Goal: Task Accomplishment & Management: Use online tool/utility

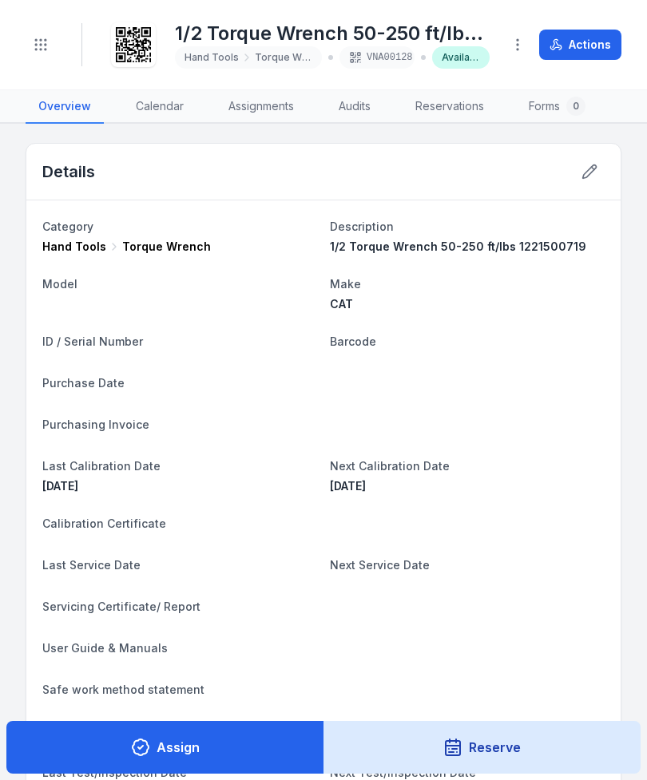
click at [47, 41] on icon "Toggle navigation" at bounding box center [41, 45] width 16 height 16
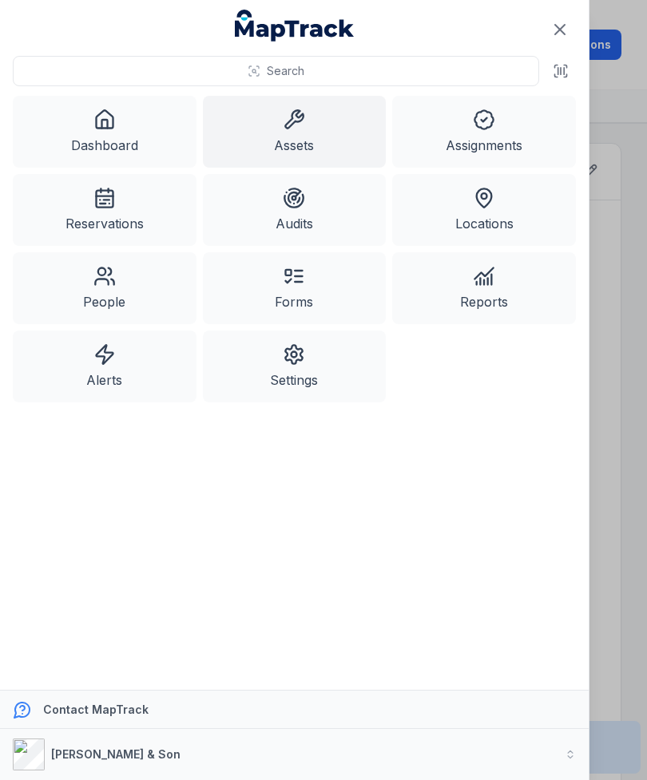
click at [326, 129] on link "Assets" at bounding box center [295, 132] width 184 height 72
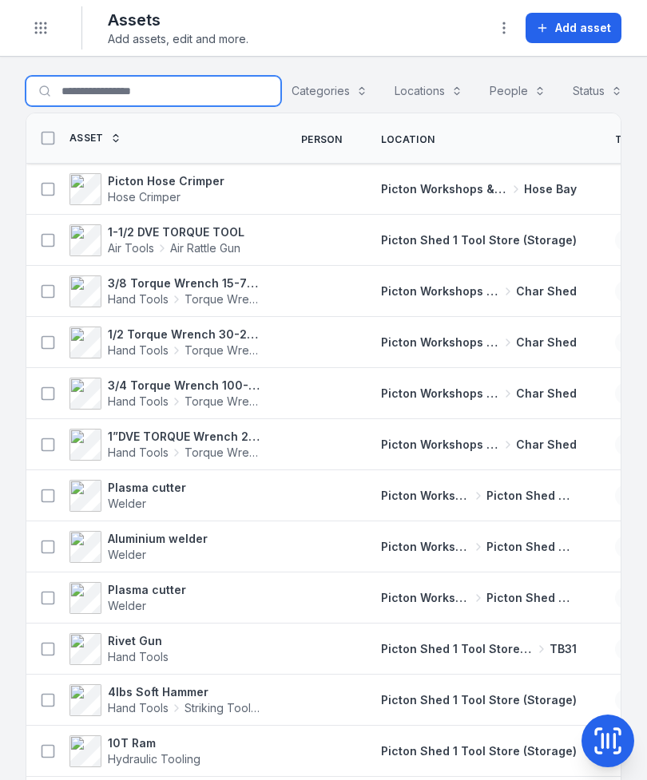
click at [166, 99] on input "Search for assets" at bounding box center [154, 91] width 256 height 30
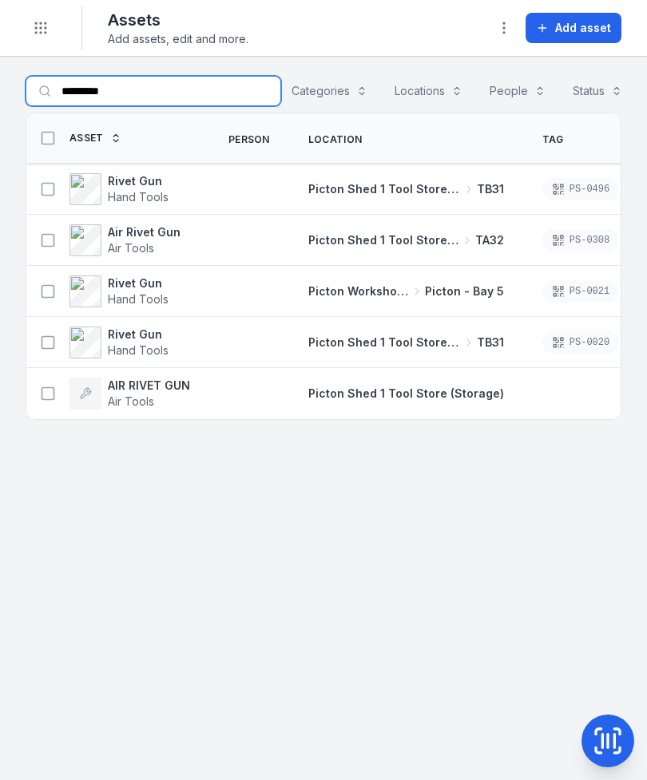
type input "*********"
click at [40, 290] on icon at bounding box center [48, 292] width 16 height 16
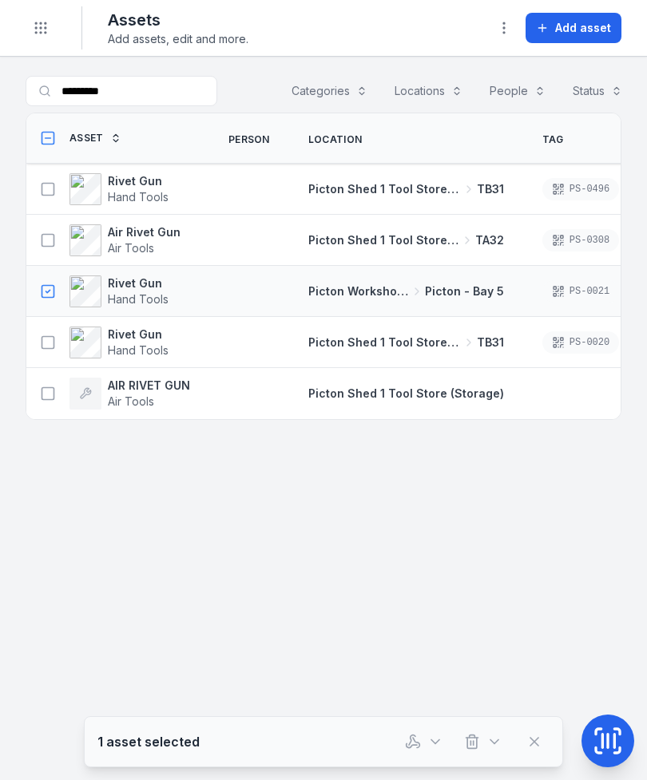
click at [402, 750] on button "button" at bounding box center [424, 742] width 53 height 30
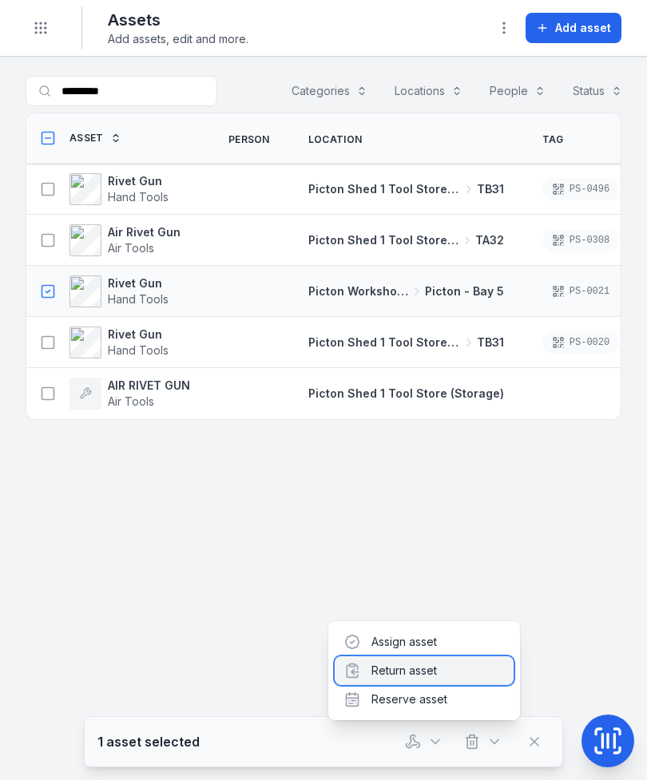
click at [407, 675] on div "Return asset" at bounding box center [424, 670] width 179 height 29
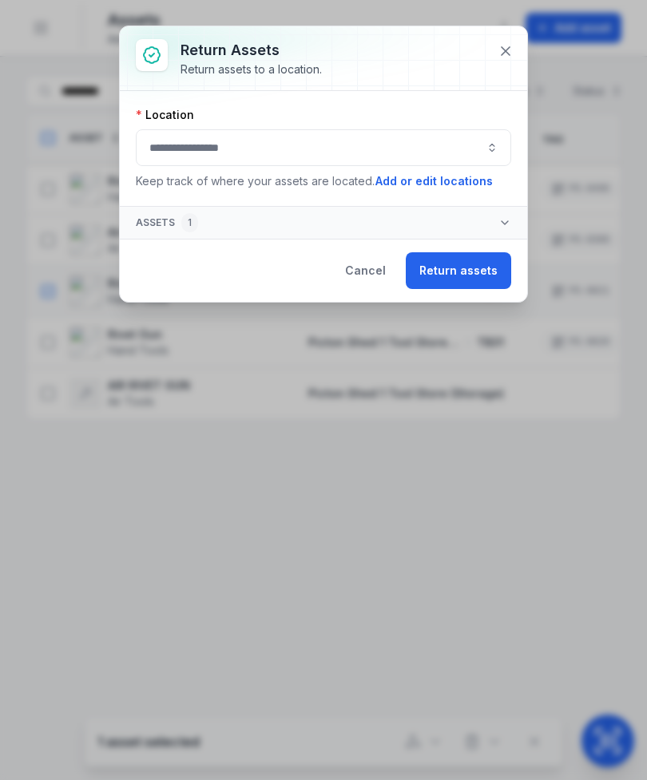
click at [354, 165] on button "button" at bounding box center [323, 147] width 375 height 37
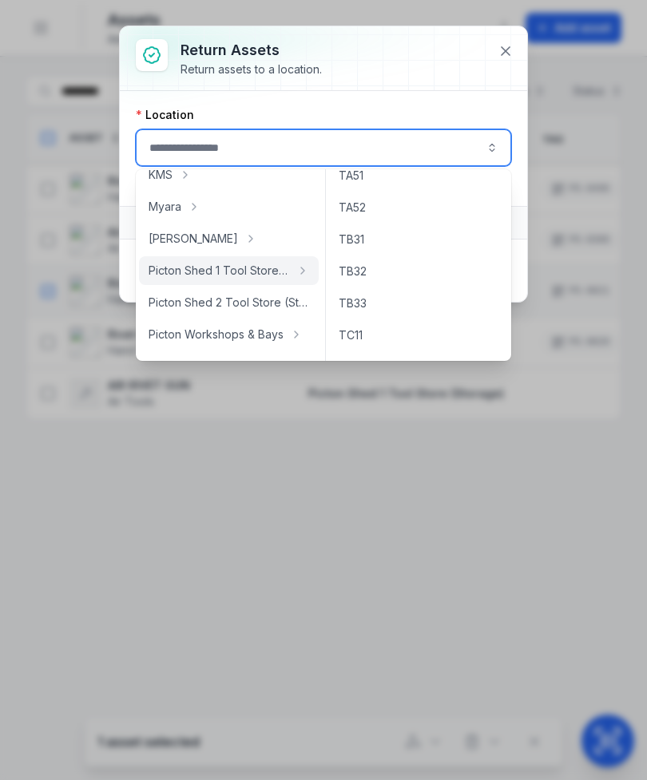
scroll to position [264, 0]
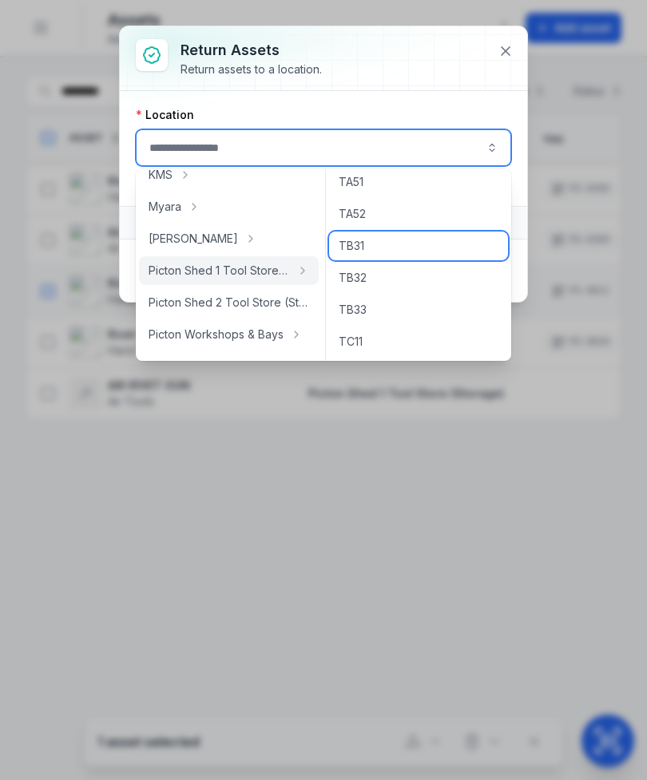
click at [393, 250] on div "TB31" at bounding box center [418, 246] width 179 height 29
type input "****"
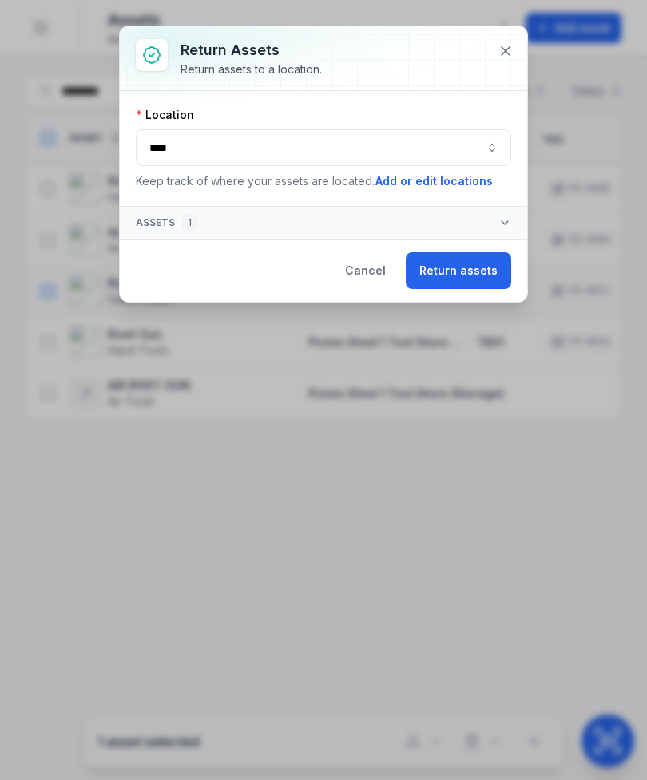
click at [474, 269] on button "Return assets" at bounding box center [458, 270] width 105 height 37
